Goal: Task Accomplishment & Management: Manage account settings

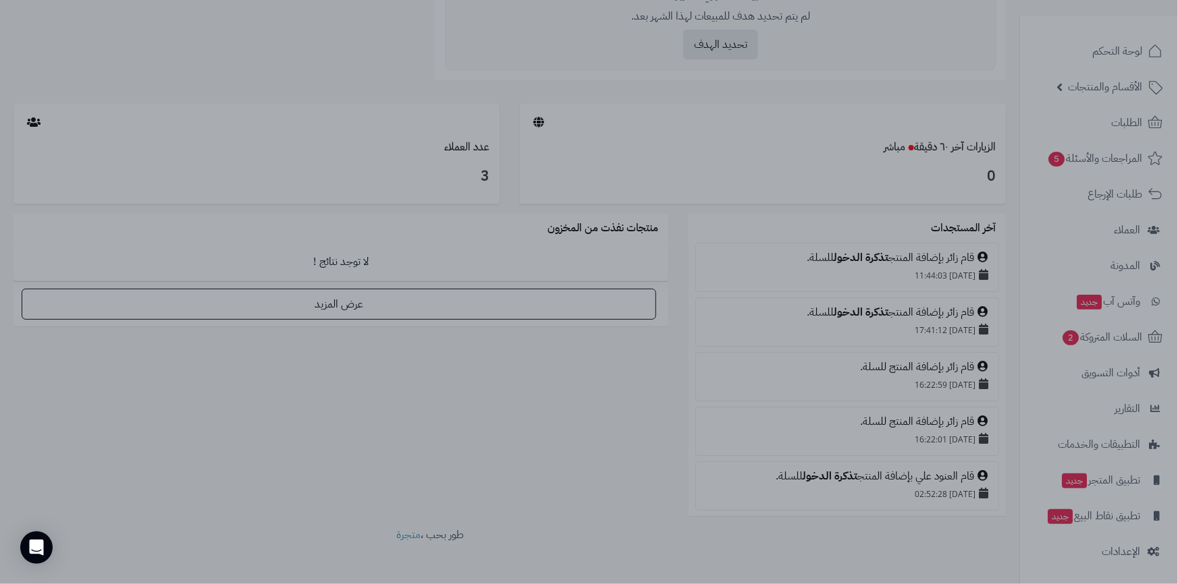
click at [1122, 550] on div at bounding box center [589, 292] width 1178 height 584
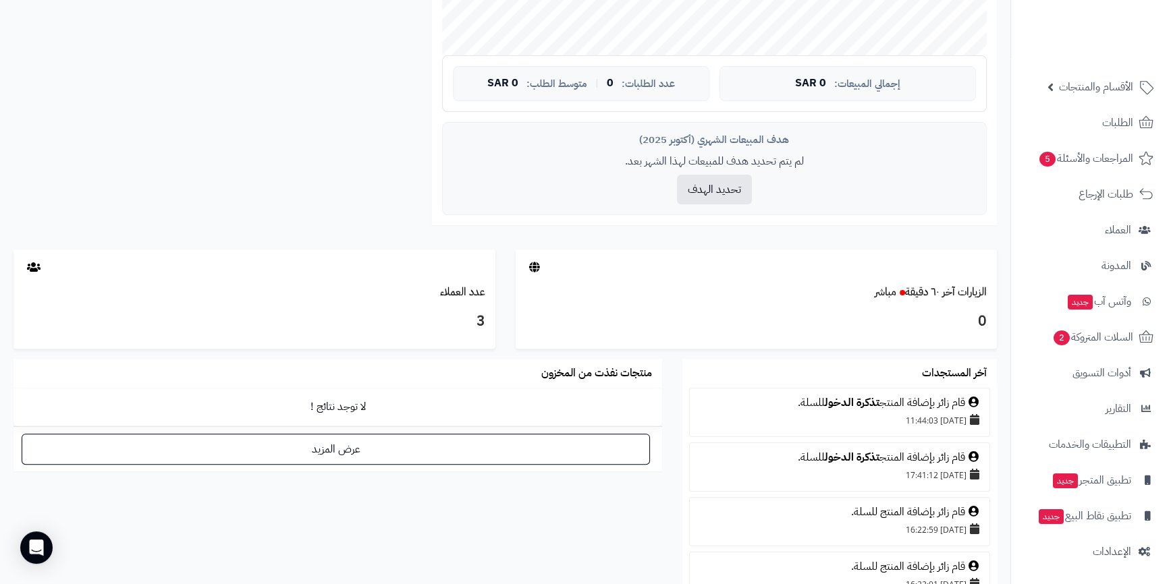
scroll to position [651, 0]
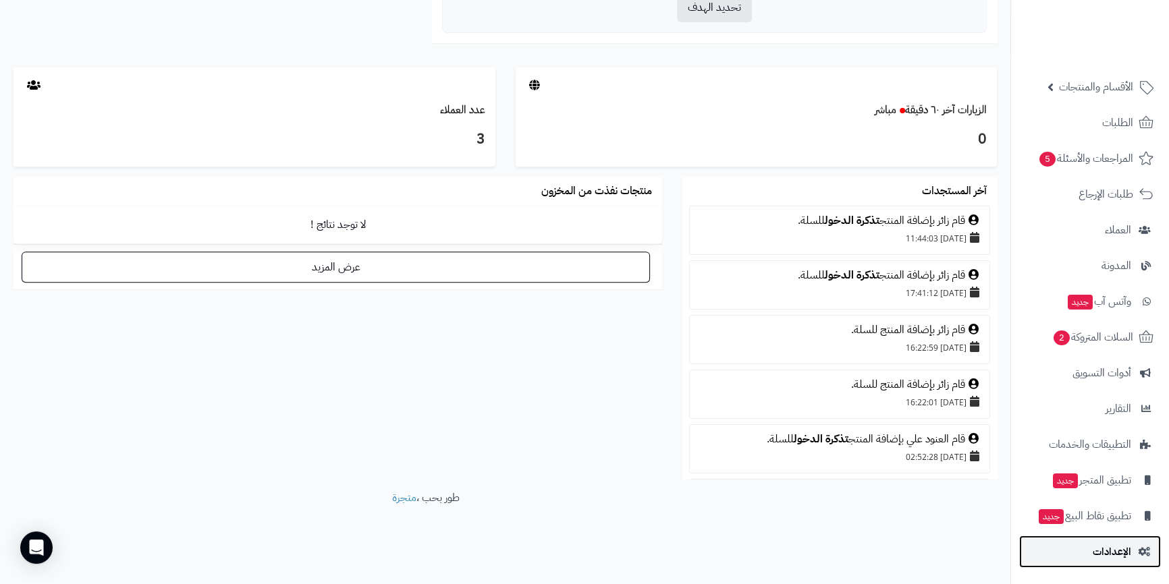
click at [1130, 555] on span "الإعدادات" at bounding box center [1112, 552] width 38 height 19
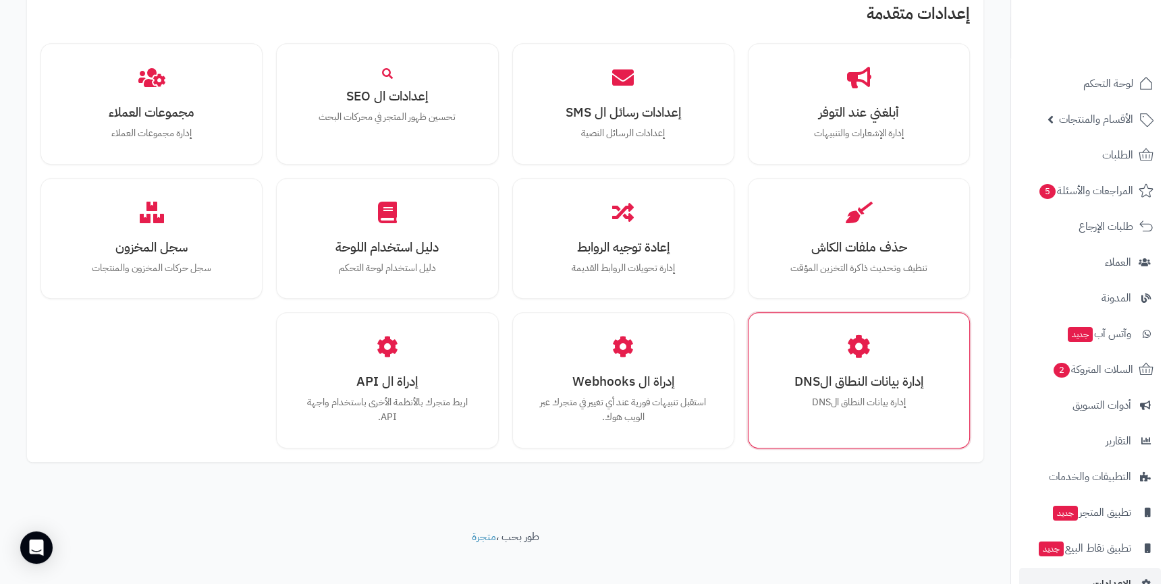
scroll to position [1136, 0]
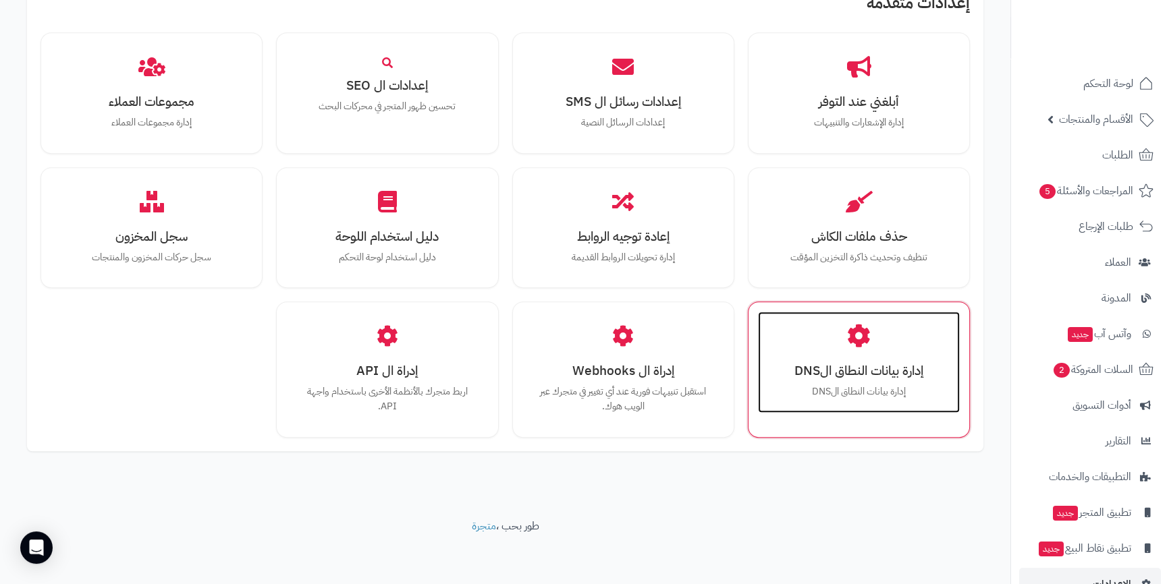
click at [866, 351] on div "إدارة بيانات النطاق الDNS إدارة بيانات النطاق الDNS" at bounding box center [859, 362] width 202 height 101
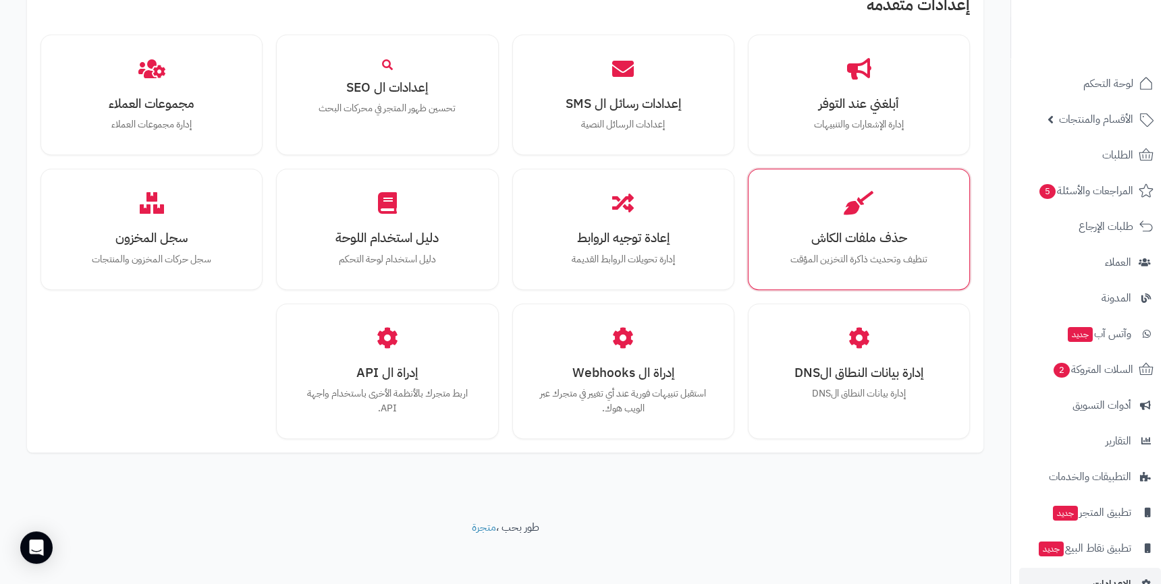
scroll to position [1180, 0]
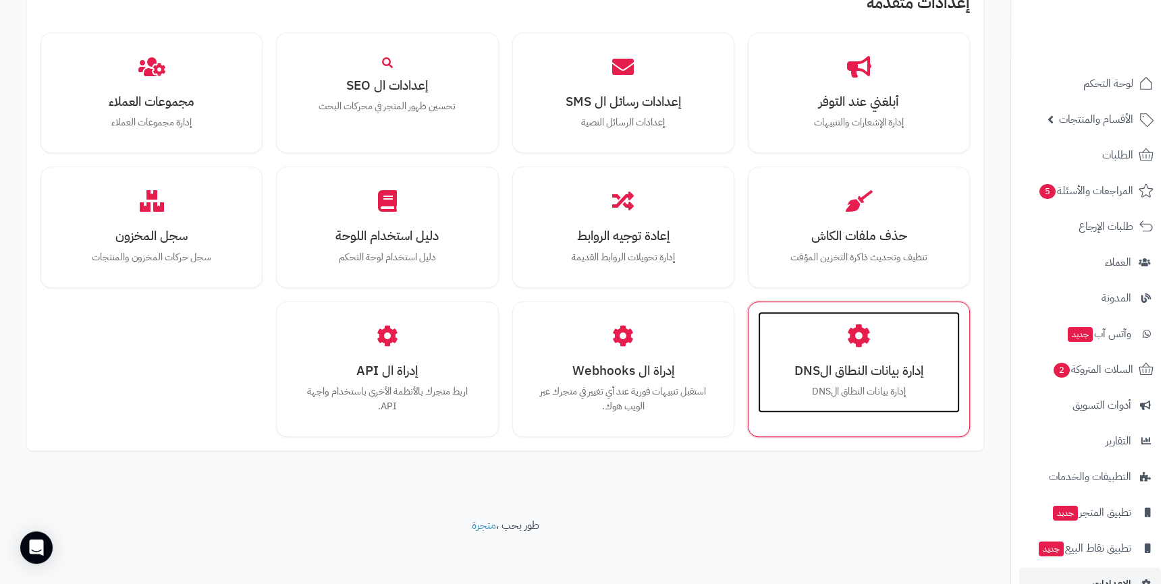
click at [872, 376] on h3 "إدارة بيانات النطاق الDNS" at bounding box center [858, 371] width 175 height 14
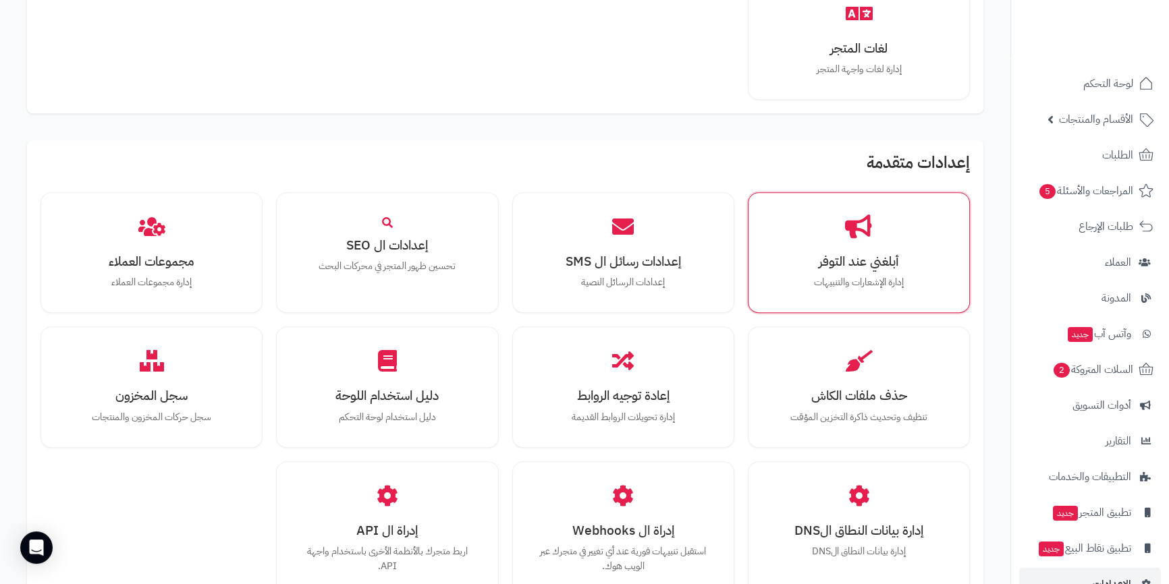
scroll to position [1180, 0]
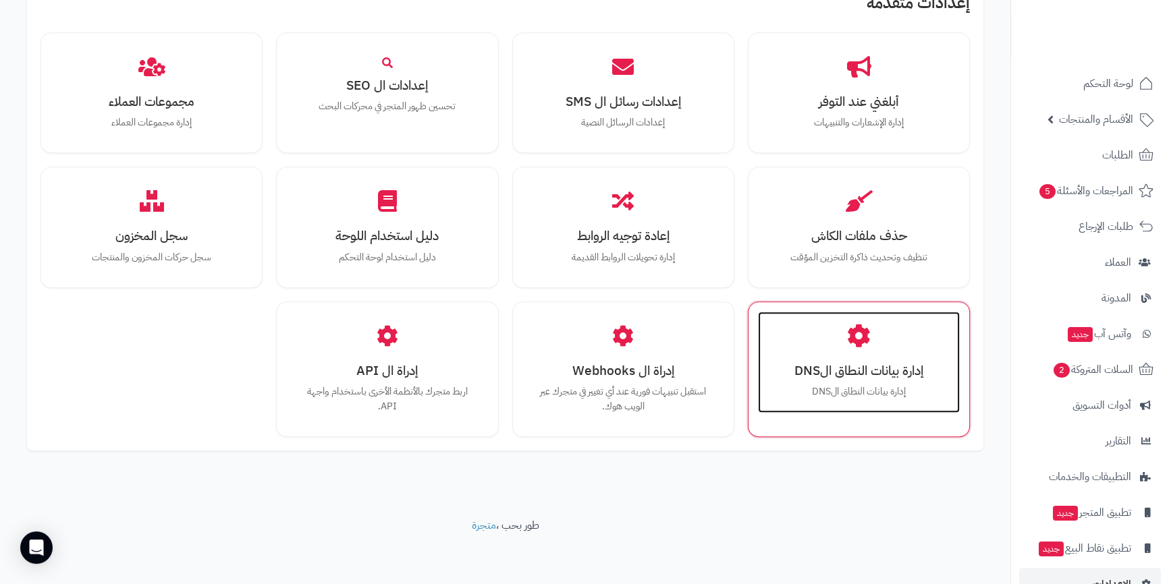
click at [877, 378] on h3 "إدارة بيانات النطاق الDNS" at bounding box center [858, 371] width 175 height 14
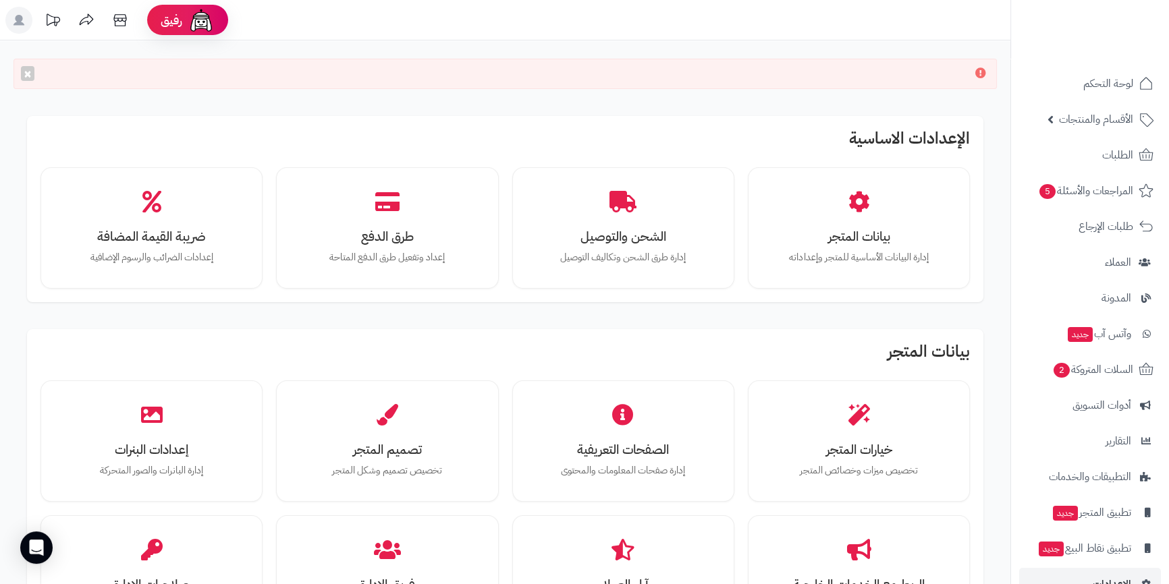
click at [978, 72] on icon at bounding box center [980, 72] width 11 height 11
click at [977, 72] on icon at bounding box center [980, 72] width 11 height 11
drag, startPoint x: 913, startPoint y: 67, endPoint x: 813, endPoint y: 70, distance: 99.9
click at [813, 70] on div "×" at bounding box center [504, 74] width 983 height 30
click at [895, 73] on div "×" at bounding box center [504, 74] width 983 height 30
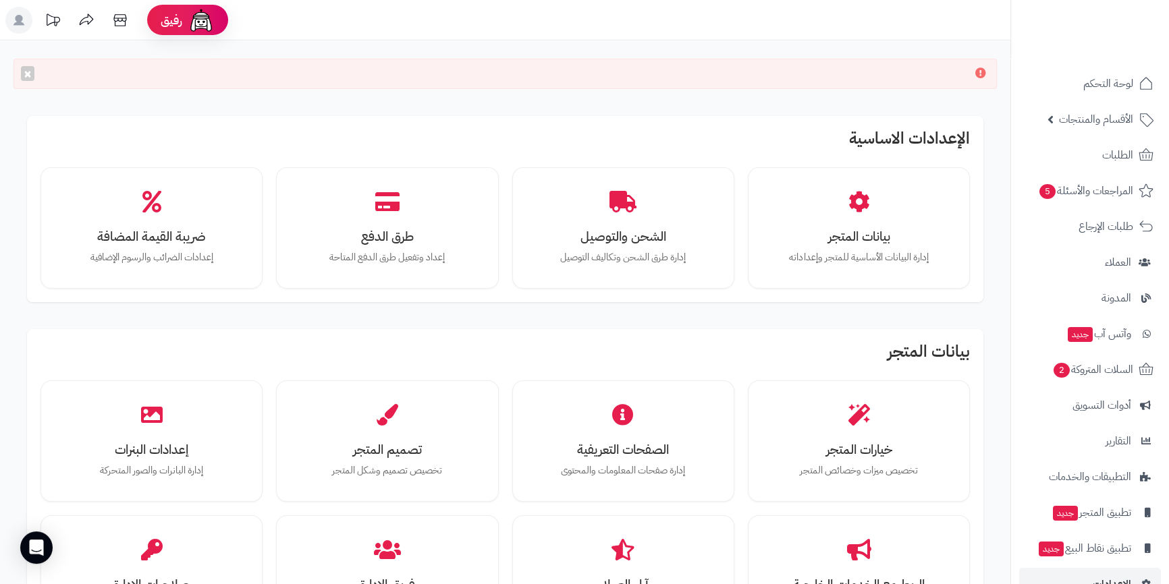
click at [895, 74] on div "×" at bounding box center [504, 74] width 983 height 30
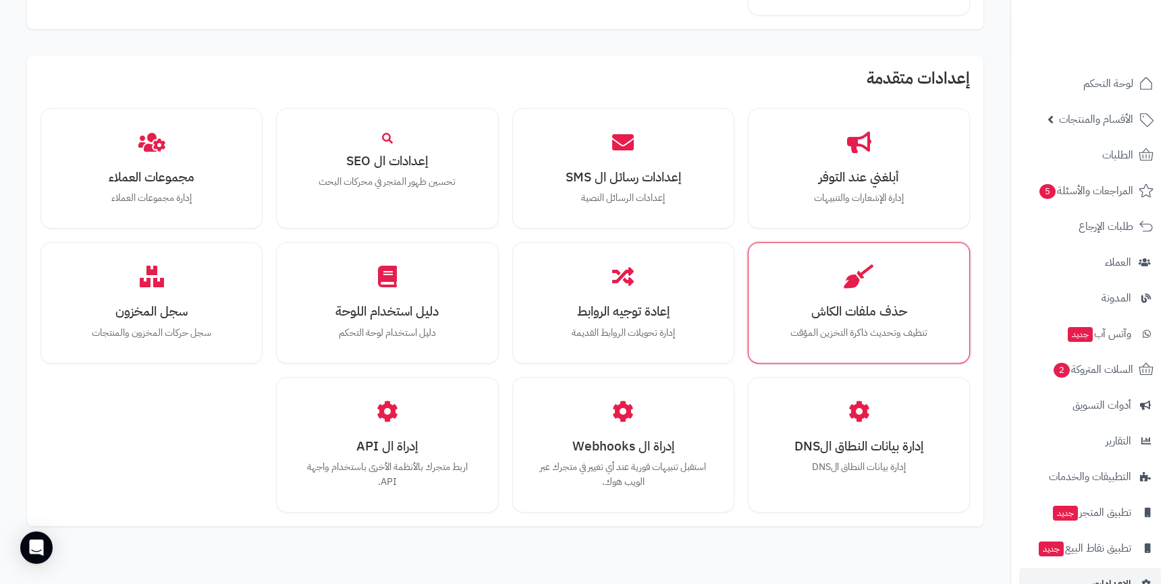
scroll to position [1180, 0]
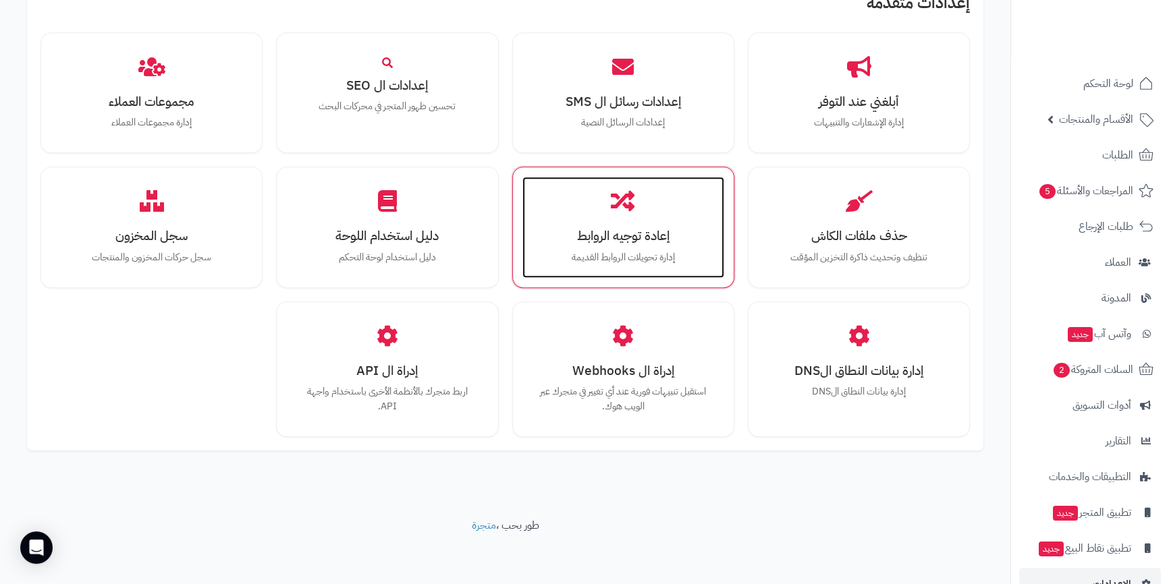
click at [655, 229] on h3 "إعادة توجيه الروابط" at bounding box center [623, 236] width 175 height 14
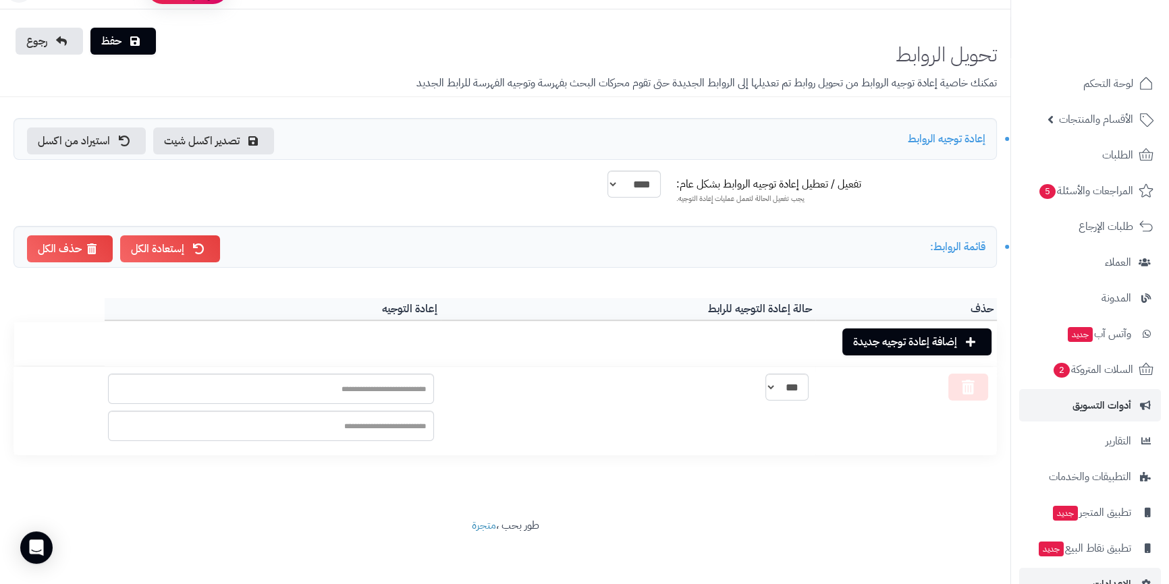
scroll to position [32, 0]
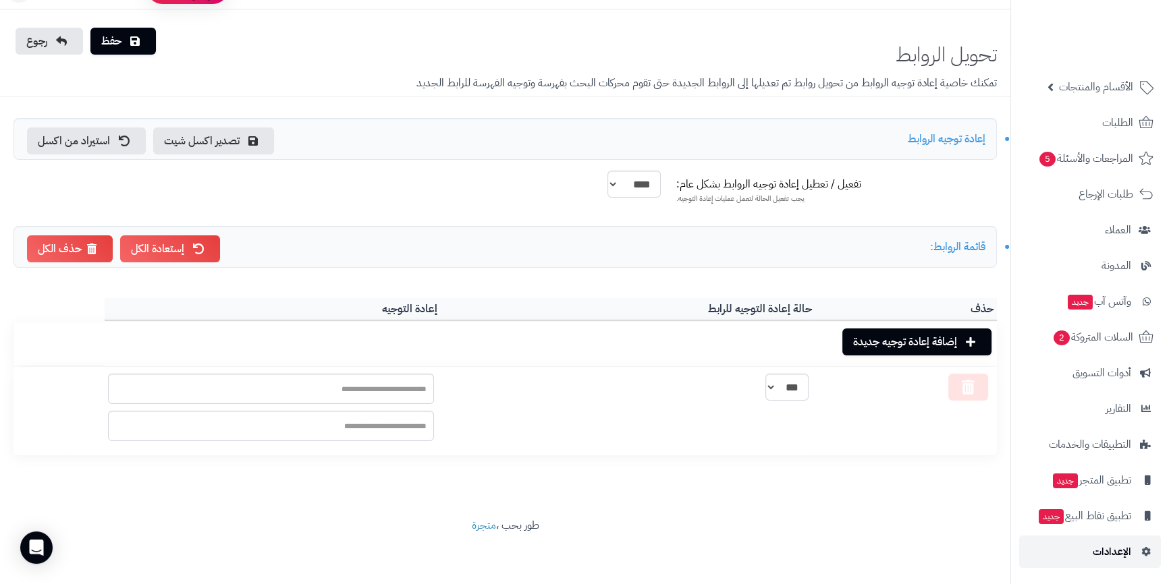
click at [1112, 551] on span "الإعدادات" at bounding box center [1112, 552] width 38 height 19
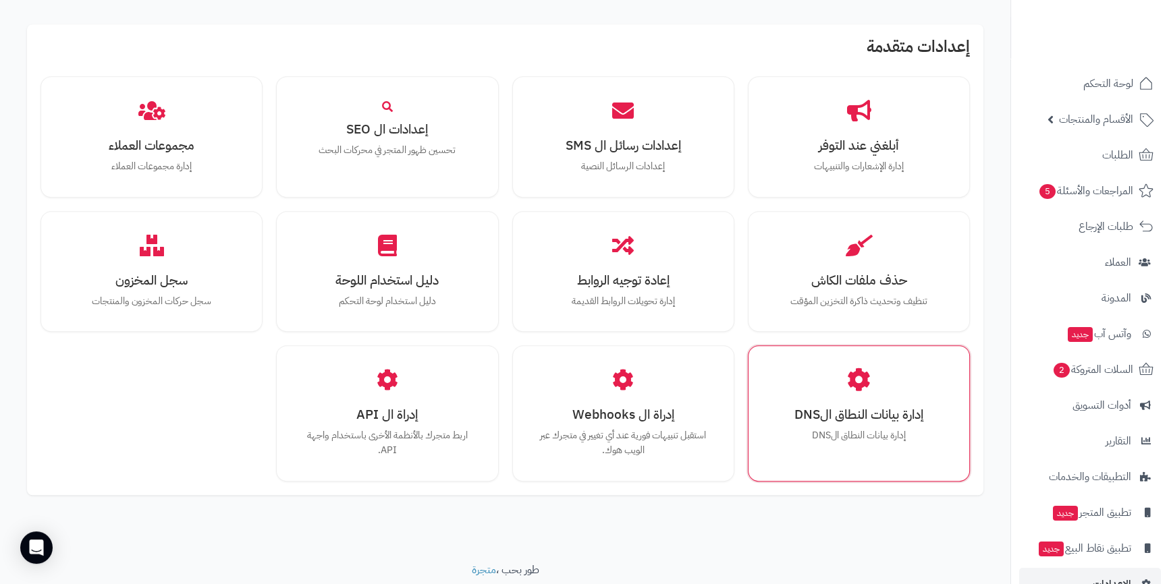
scroll to position [1136, 0]
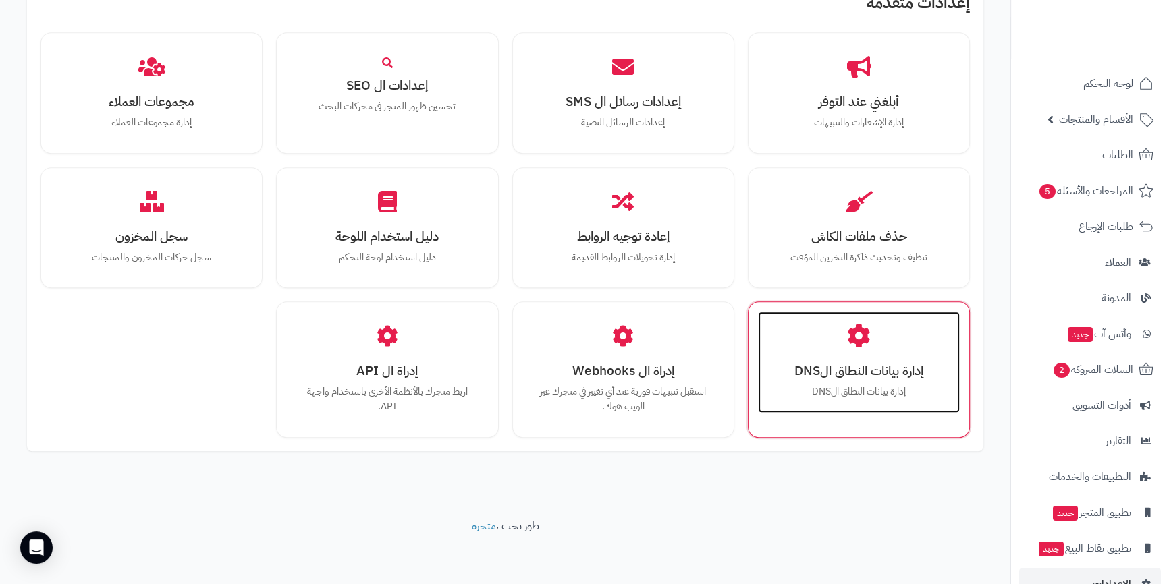
click at [888, 374] on h3 "إدارة بيانات النطاق الDNS" at bounding box center [858, 371] width 175 height 14
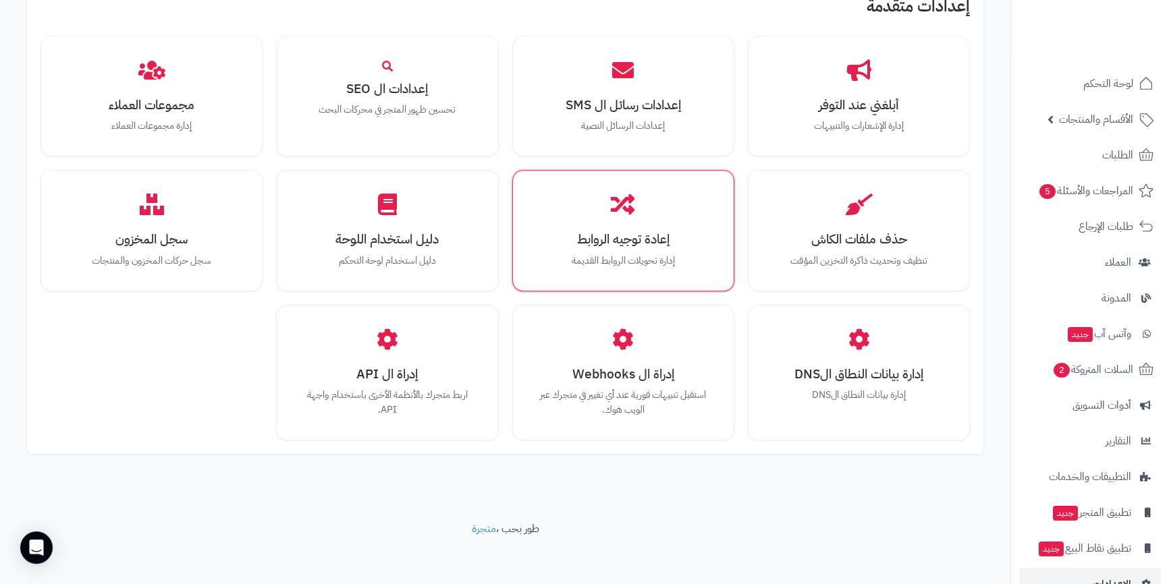
scroll to position [1180, 0]
